Goal: Task Accomplishment & Management: Manage account settings

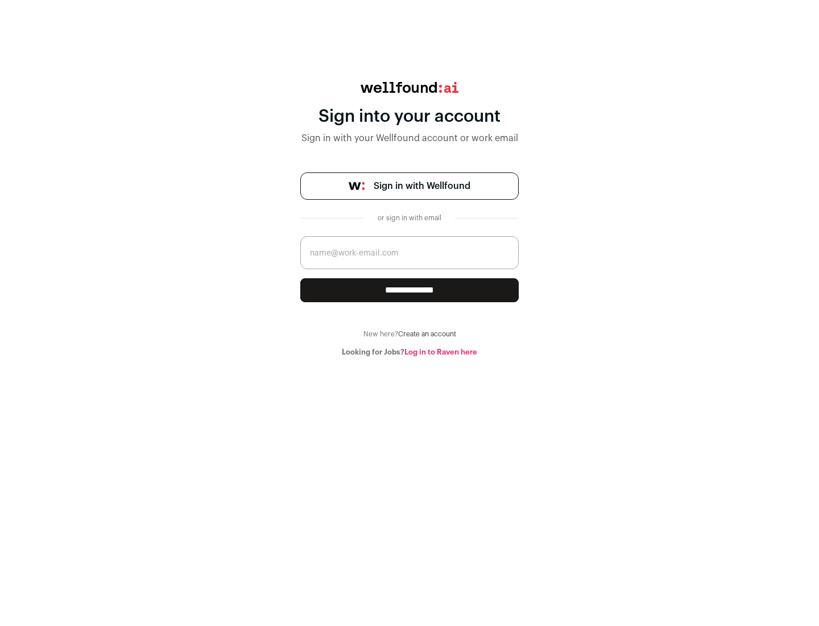
click at [422, 186] on span "Sign in with Wellfound" at bounding box center [422, 186] width 97 height 14
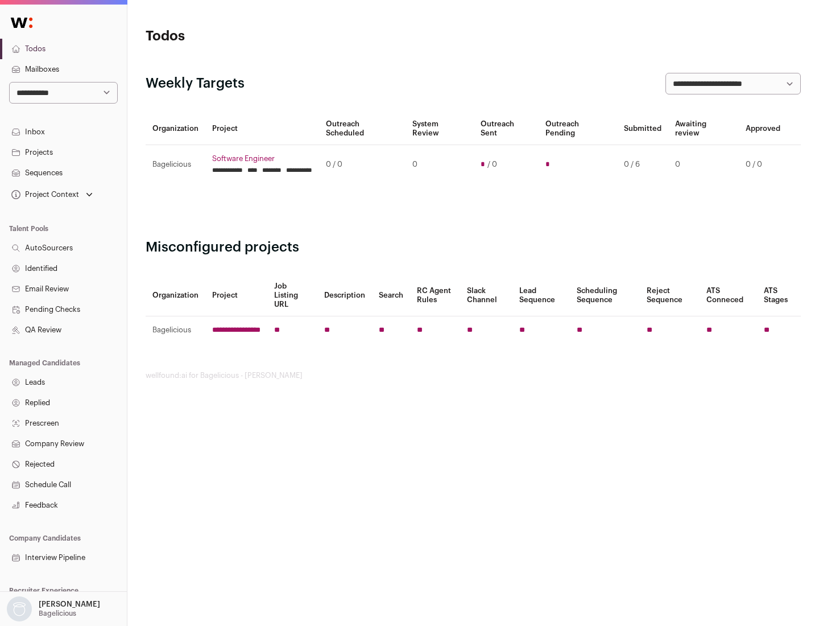
click at [63, 152] on link "Projects" at bounding box center [63, 152] width 127 height 20
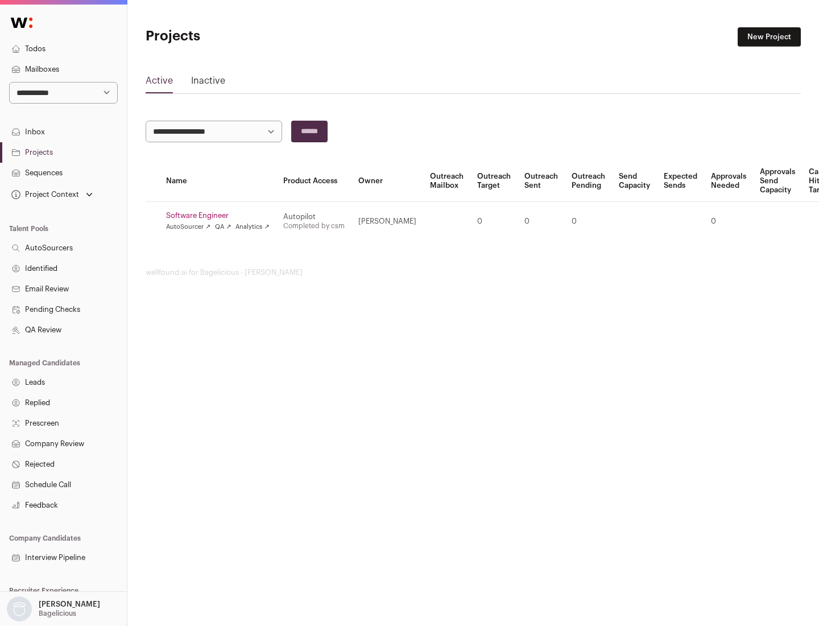
click at [221, 216] on link "Software Engineer" at bounding box center [218, 215] width 104 height 9
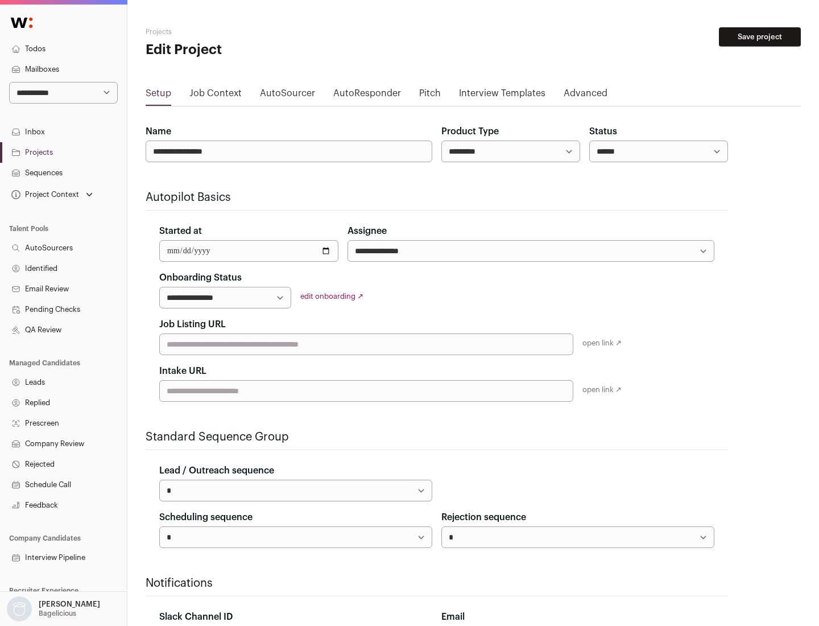
click at [760, 37] on button "Save project" at bounding box center [760, 36] width 82 height 19
